Goal: Navigation & Orientation: Find specific page/section

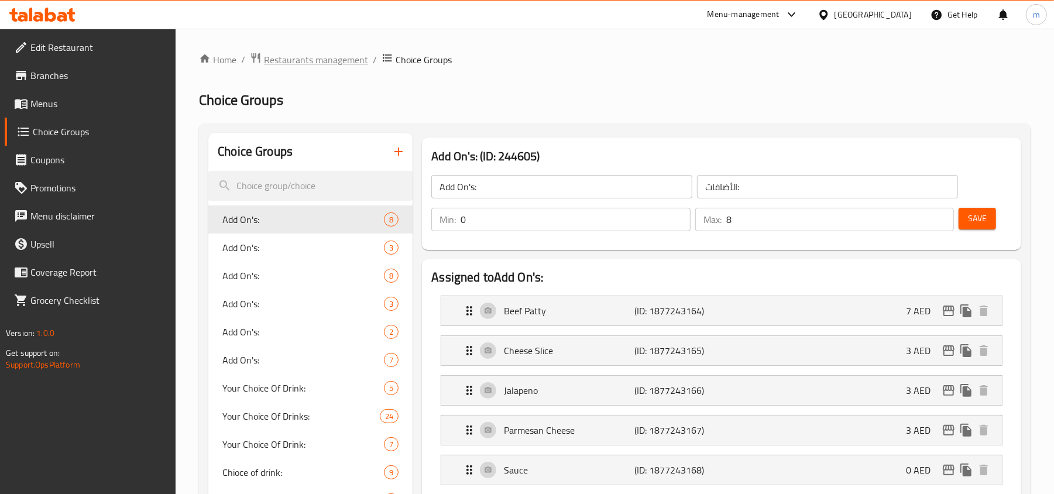
click at [309, 64] on span "Restaurants management" at bounding box center [316, 60] width 104 height 14
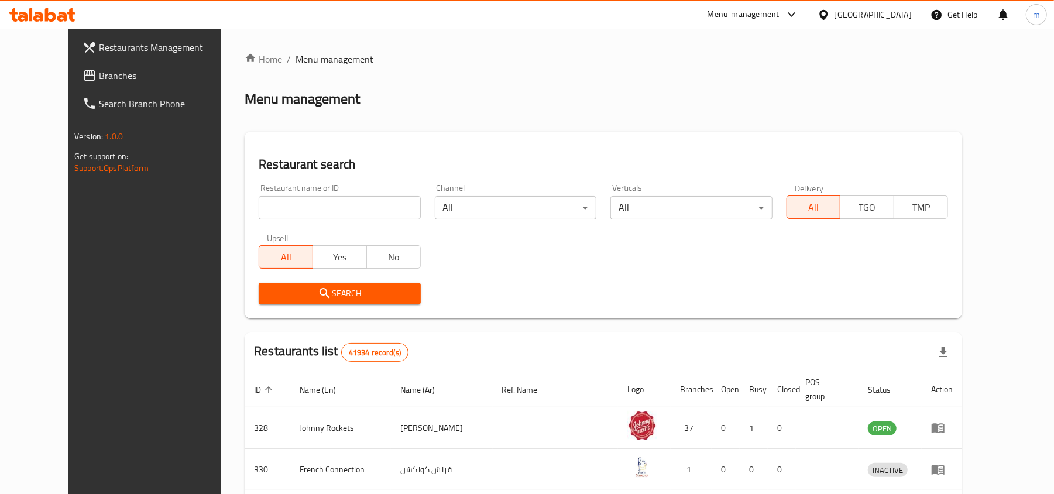
click at [99, 74] on span "Branches" at bounding box center [167, 75] width 136 height 14
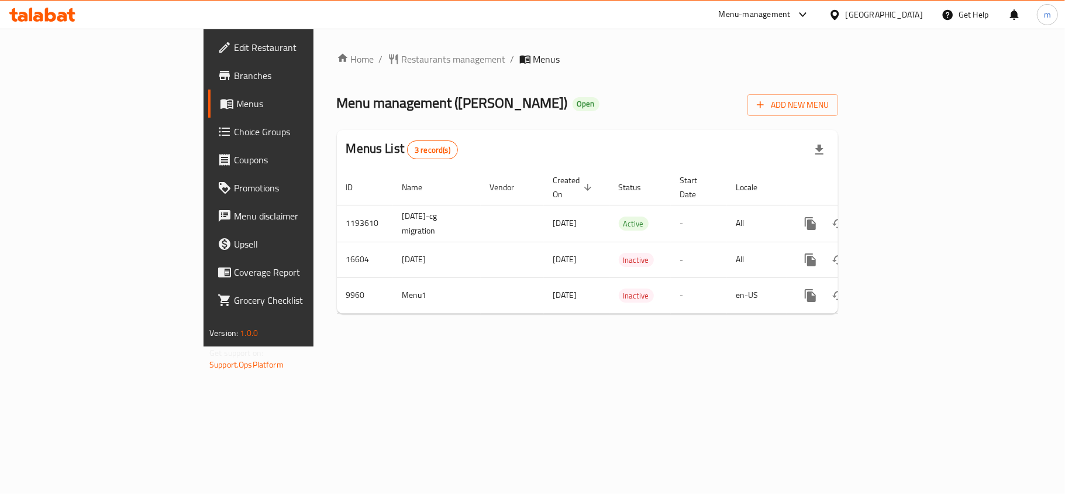
click at [234, 50] on span "Edit Restaurant" at bounding box center [303, 47] width 138 height 14
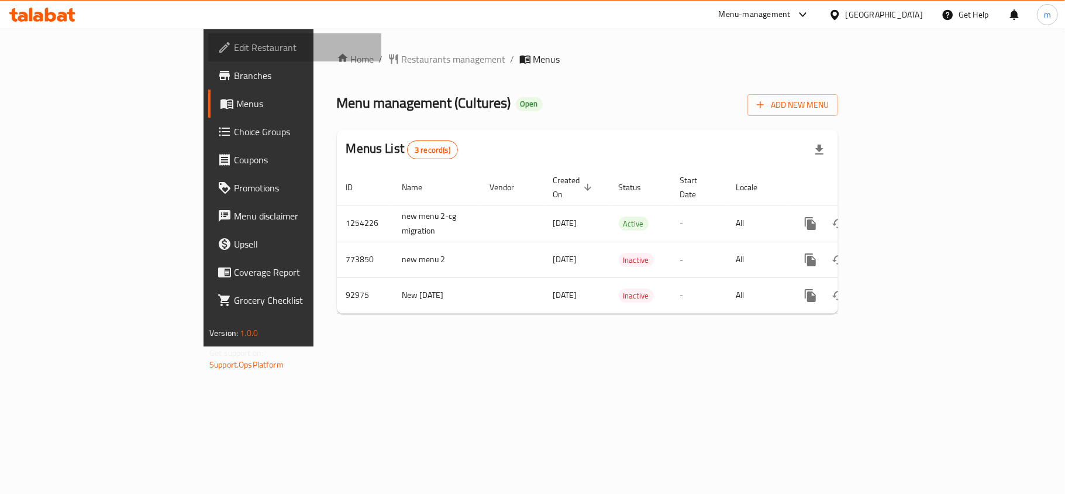
click at [234, 50] on span "Edit Restaurant" at bounding box center [303, 47] width 138 height 14
